Goal: Task Accomplishment & Management: Manage account settings

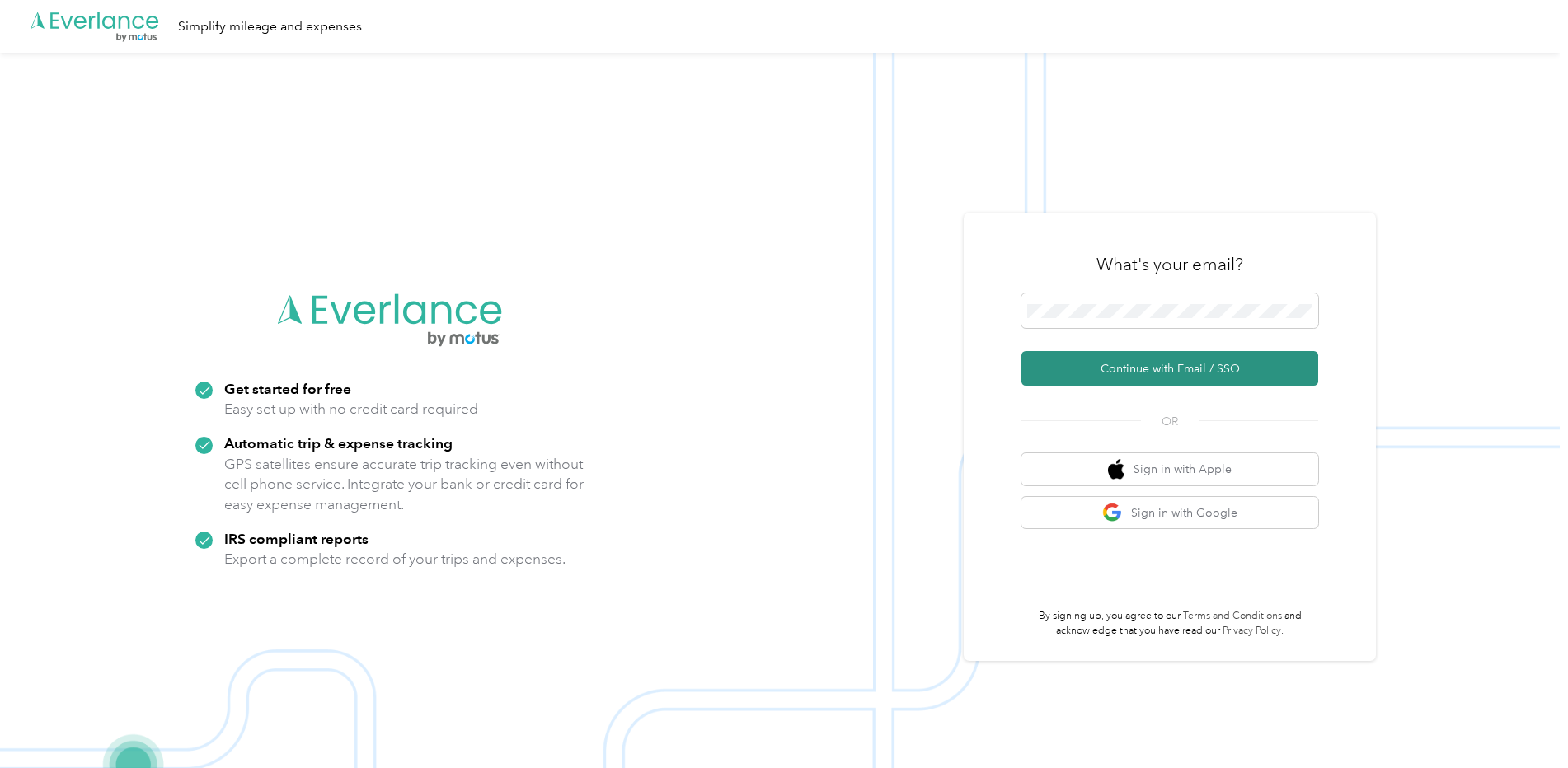
click at [1070, 365] on button "Continue with Email / SSO" at bounding box center [1170, 368] width 297 height 34
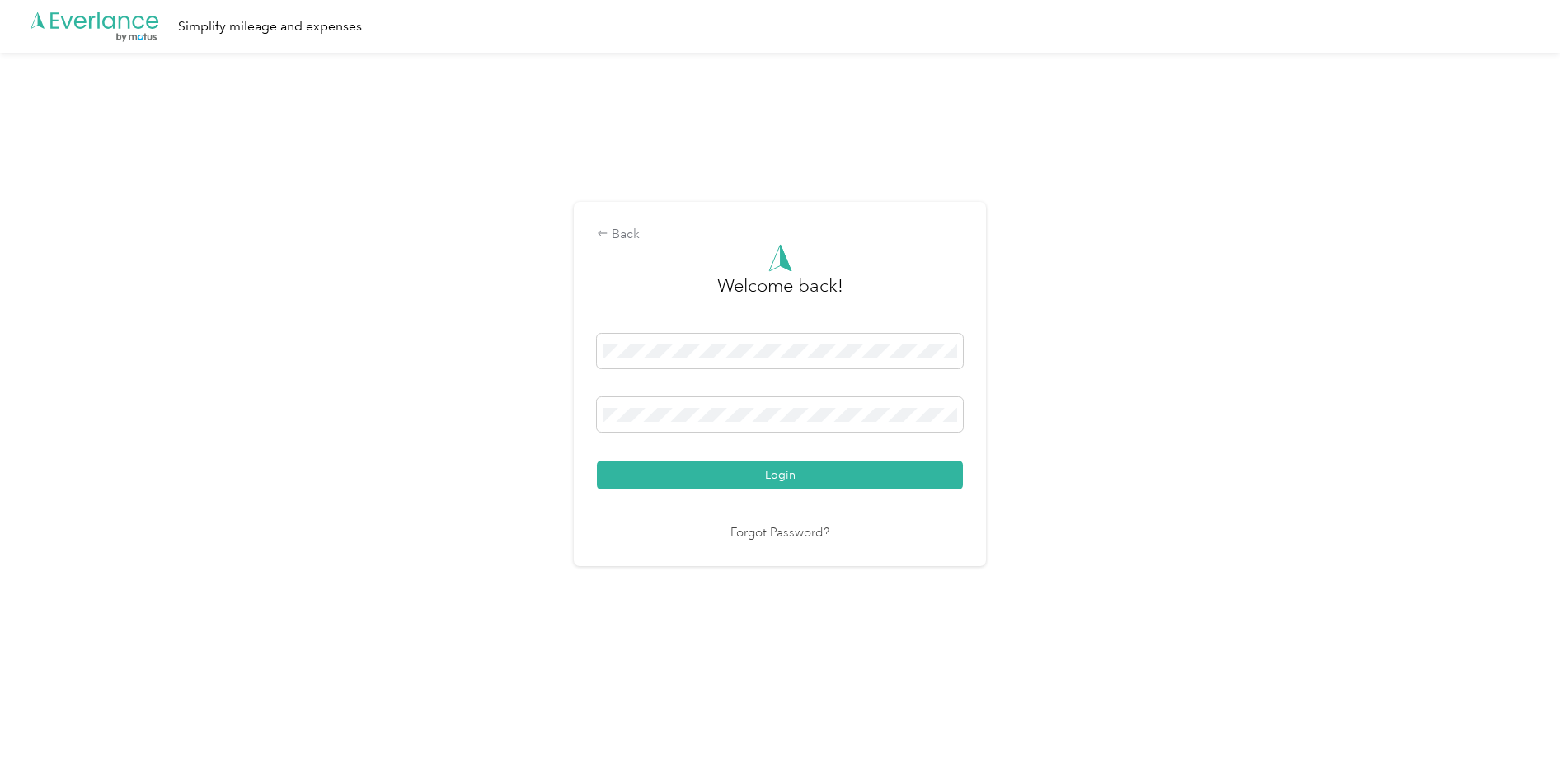
click at [754, 475] on button "Login" at bounding box center [780, 474] width 366 height 29
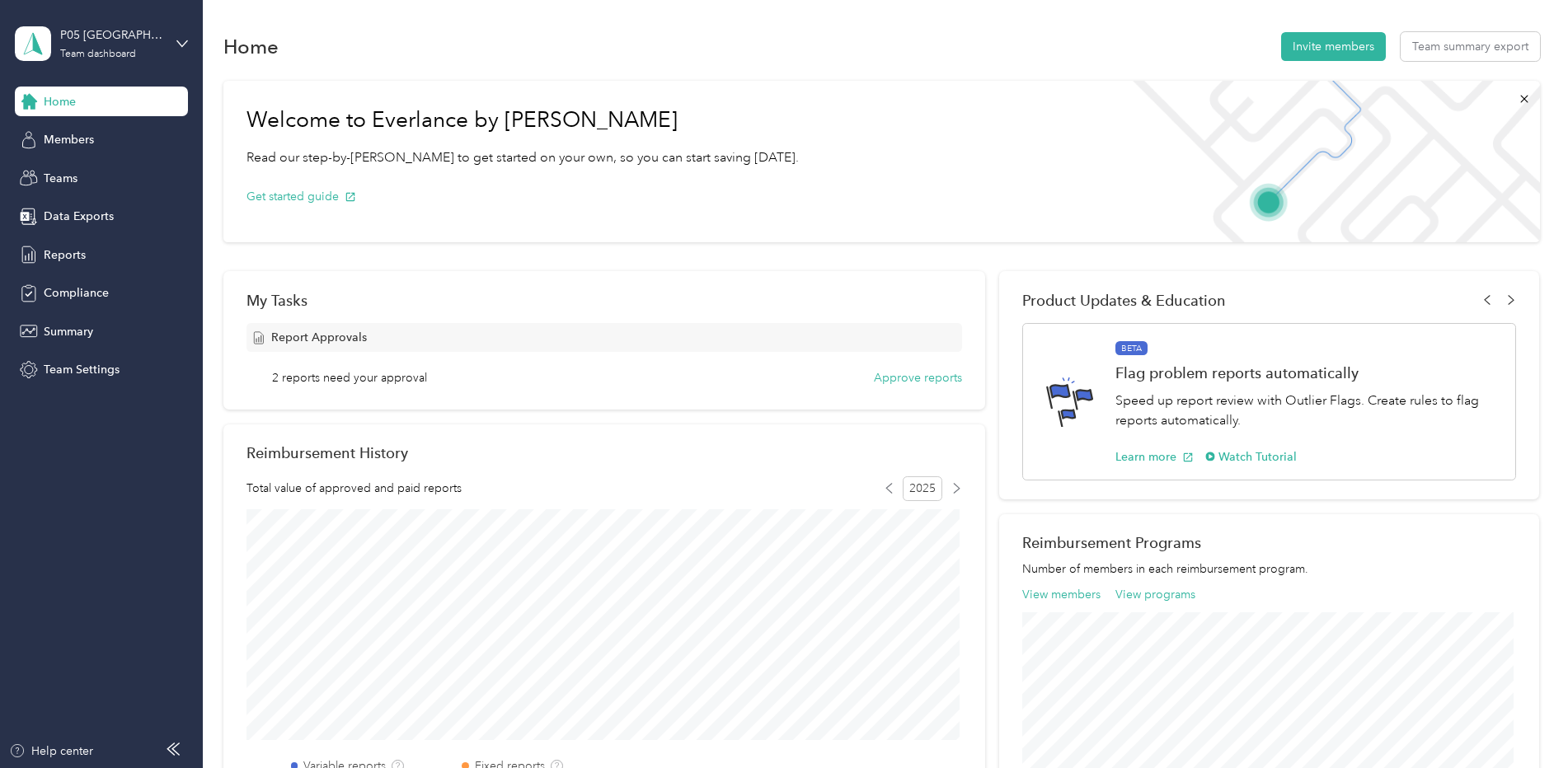
click at [938, 386] on div "My Tasks Report Approvals 2 reports need your approval Approve reports" at bounding box center [604, 340] width 761 height 139
click at [938, 379] on button "Approve reports" at bounding box center [918, 378] width 89 height 18
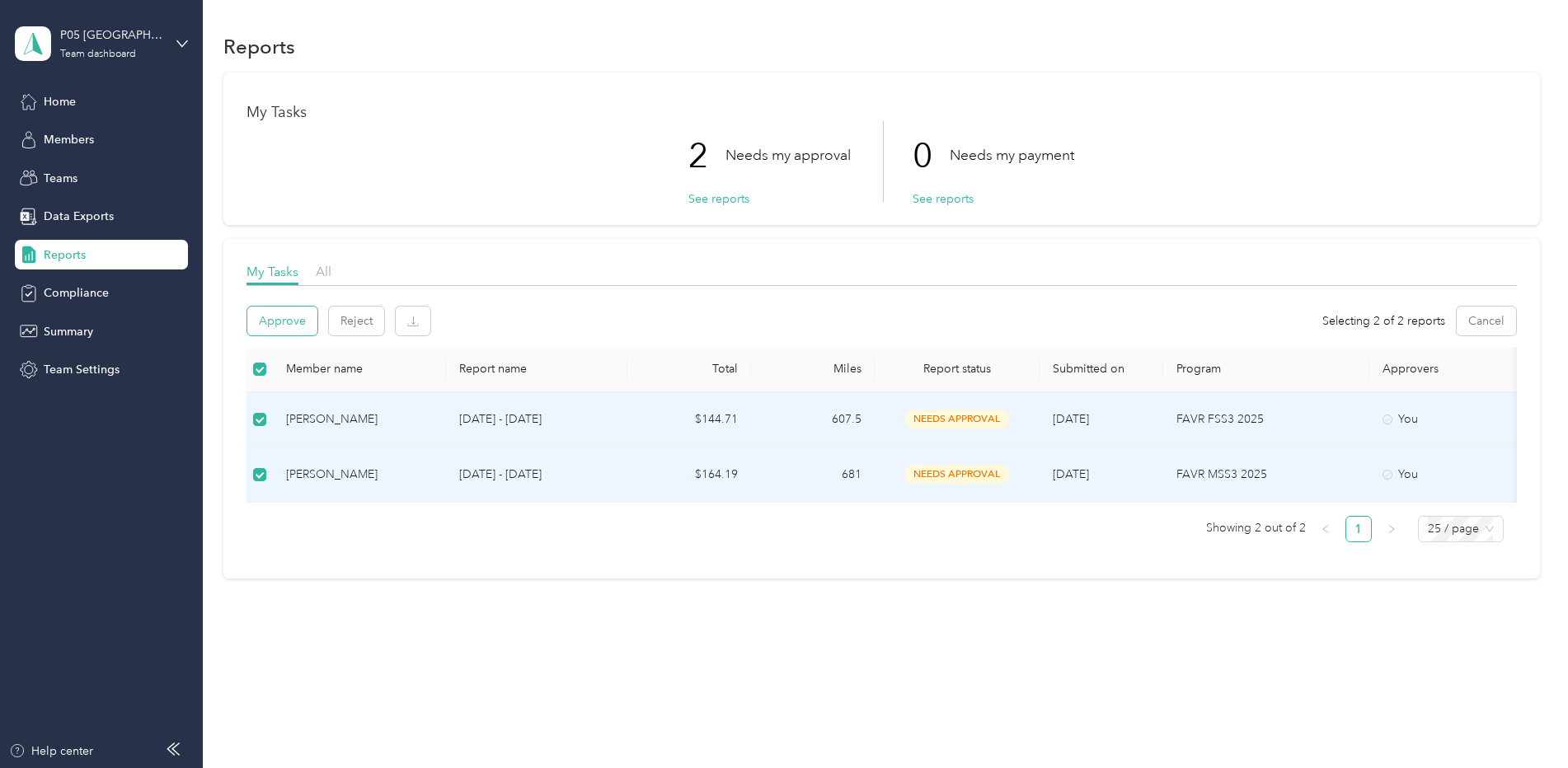
click at [272, 323] on button "Approve" at bounding box center [281, 321] width 70 height 29
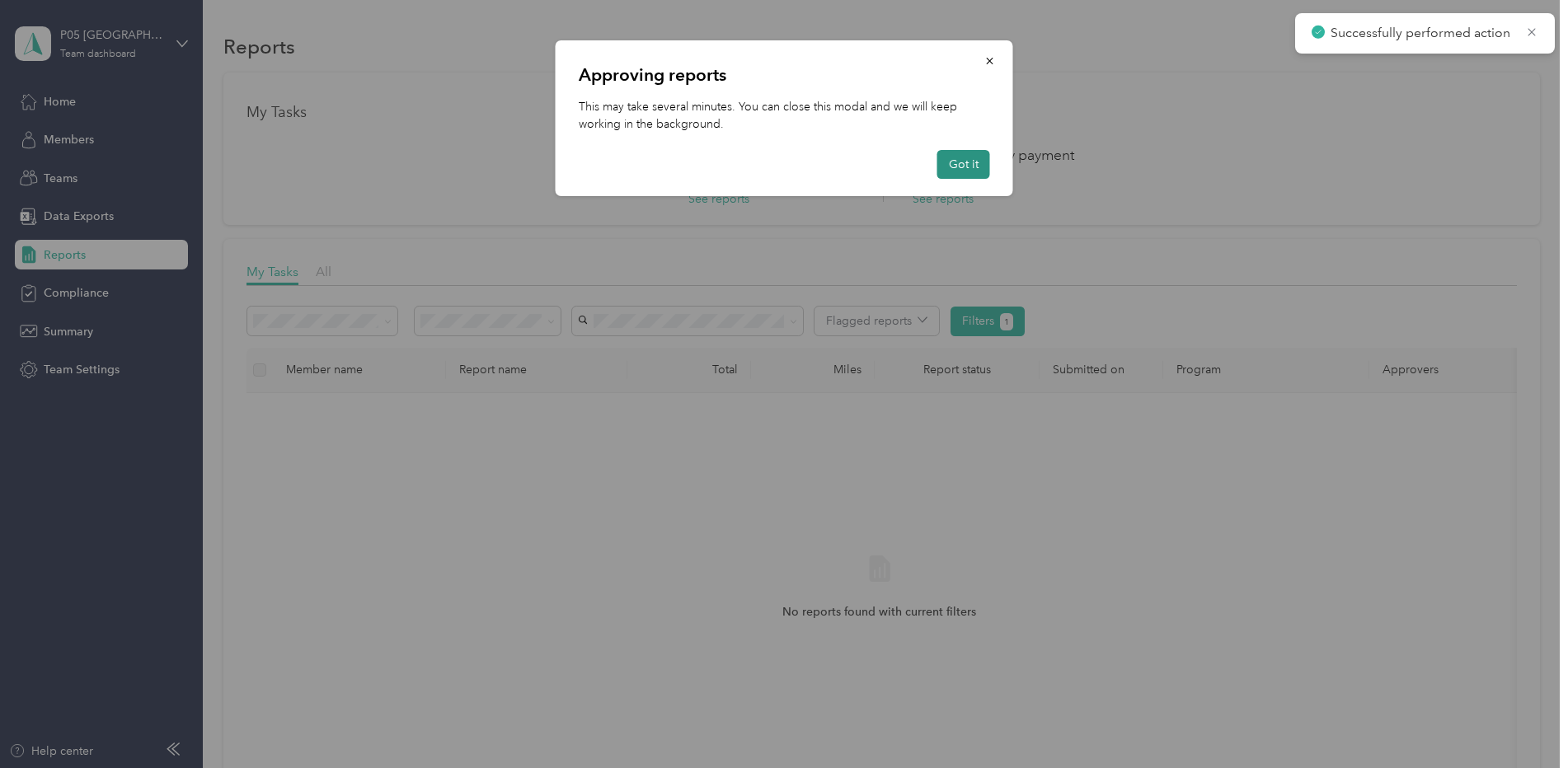
click at [961, 162] on button "Got it" at bounding box center [964, 163] width 53 height 29
